Goal: Check status

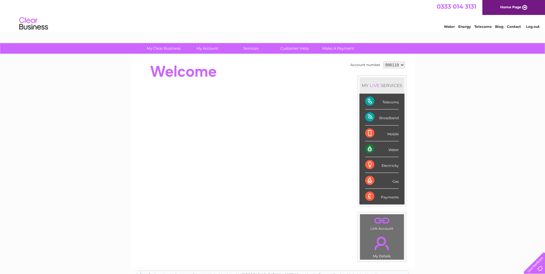
click at [384, 102] on div "Telecoms" at bounding box center [382, 102] width 34 height 16
click at [369, 104] on div "Telecoms" at bounding box center [382, 102] width 34 height 16
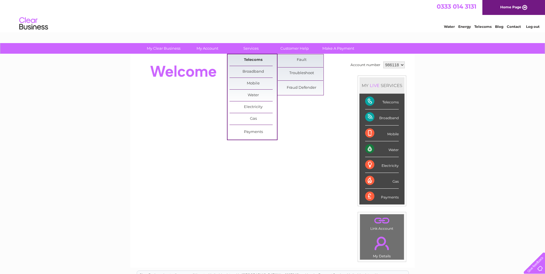
click at [247, 59] on link "Telecoms" at bounding box center [253, 59] width 47 height 11
click at [311, 61] on link "Fault" at bounding box center [301, 59] width 47 height 11
click at [301, 59] on link "Fault" at bounding box center [301, 59] width 47 height 11
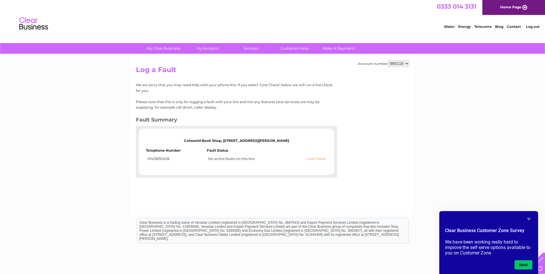
click at [312, 159] on link "Line Check" at bounding box center [316, 159] width 19 height 4
